Goal: Find specific page/section

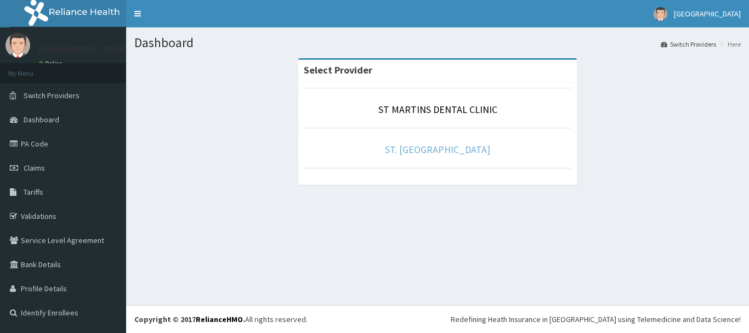
click at [428, 146] on link "ST. [GEOGRAPHIC_DATA]" at bounding box center [437, 149] width 105 height 13
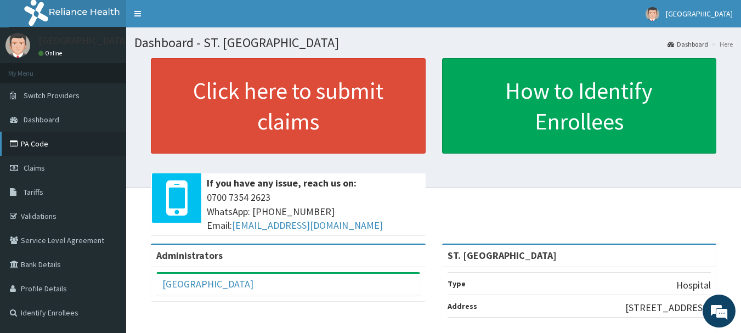
click at [103, 142] on link "PA Code" at bounding box center [63, 144] width 126 height 24
